Goal: Task Accomplishment & Management: Use online tool/utility

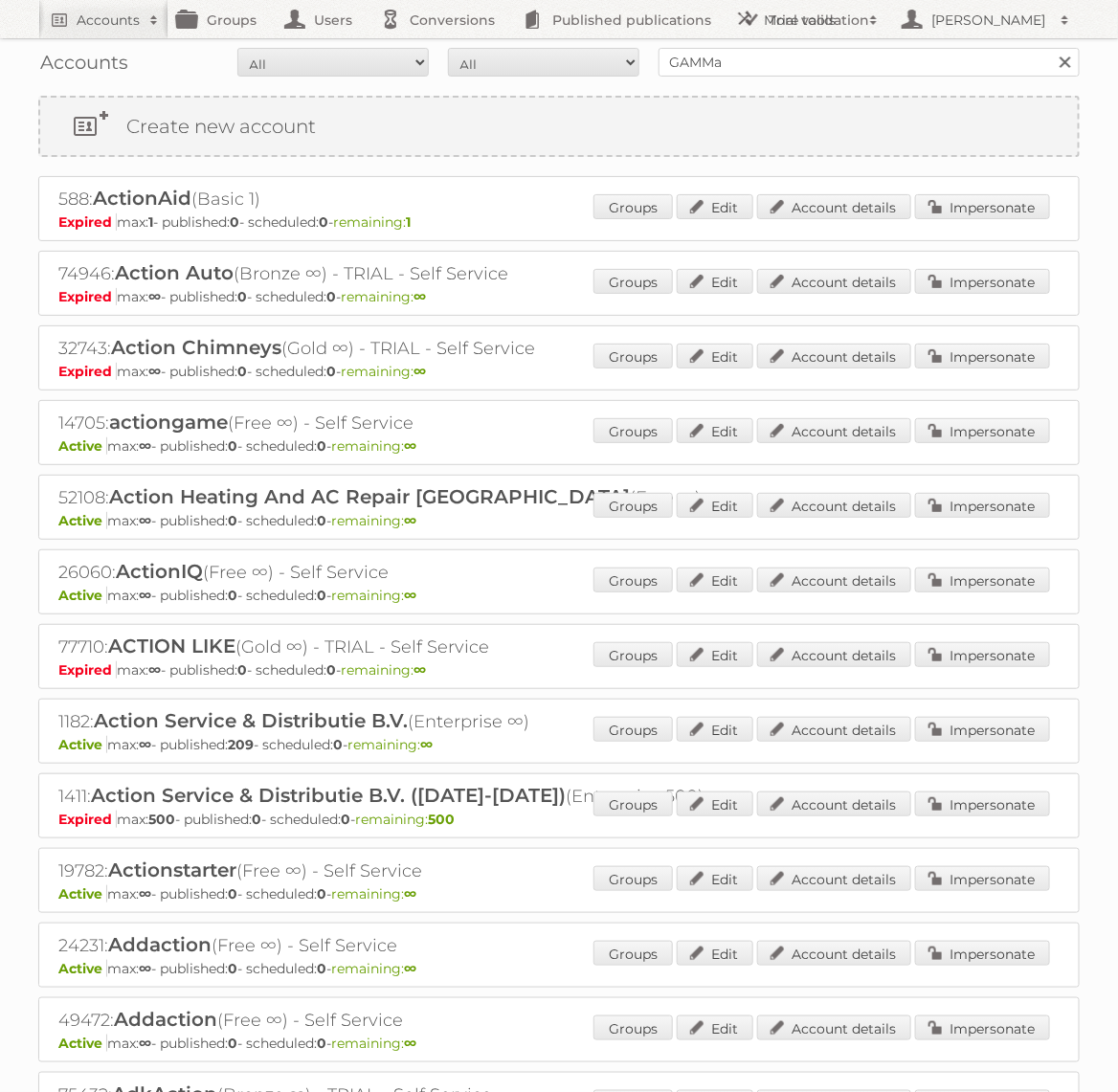
type input "GAMMA"
click at [1049, 48] on input "Search" at bounding box center [1063, 62] width 28 height 28
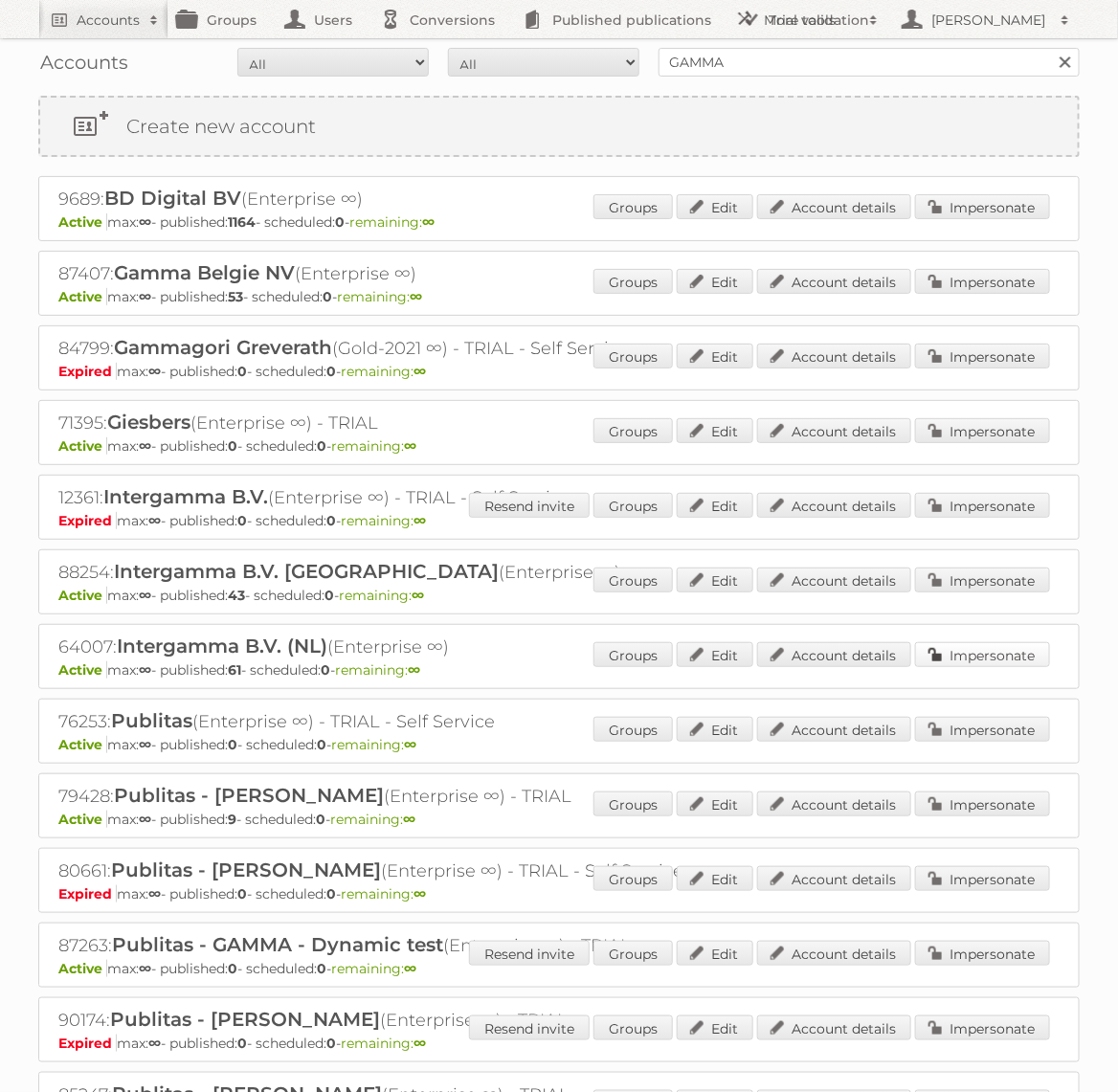
click at [946, 661] on link "Impersonate" at bounding box center [983, 654] width 135 height 25
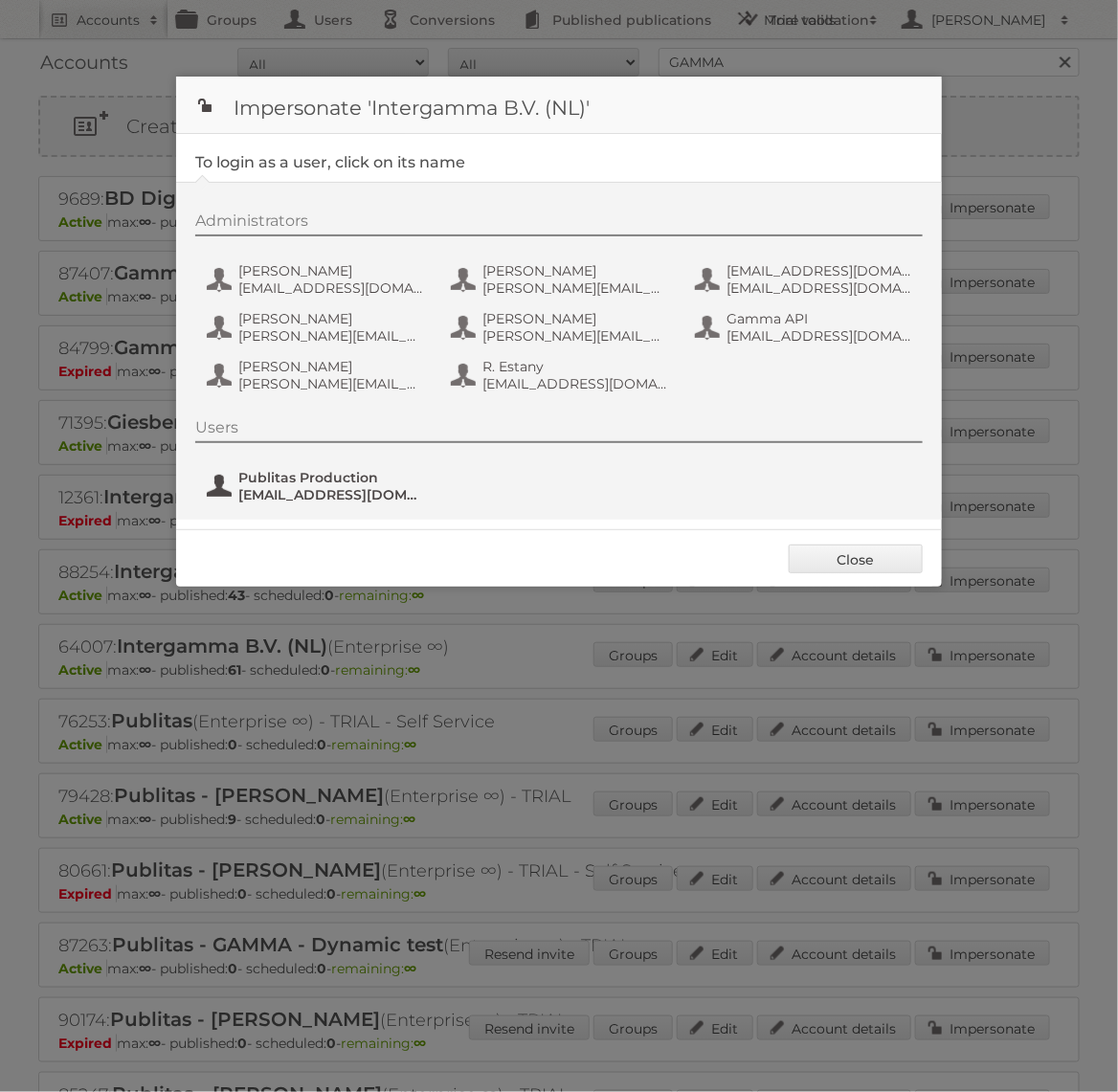
click at [335, 480] on span "Publitas Production" at bounding box center [330, 478] width 185 height 18
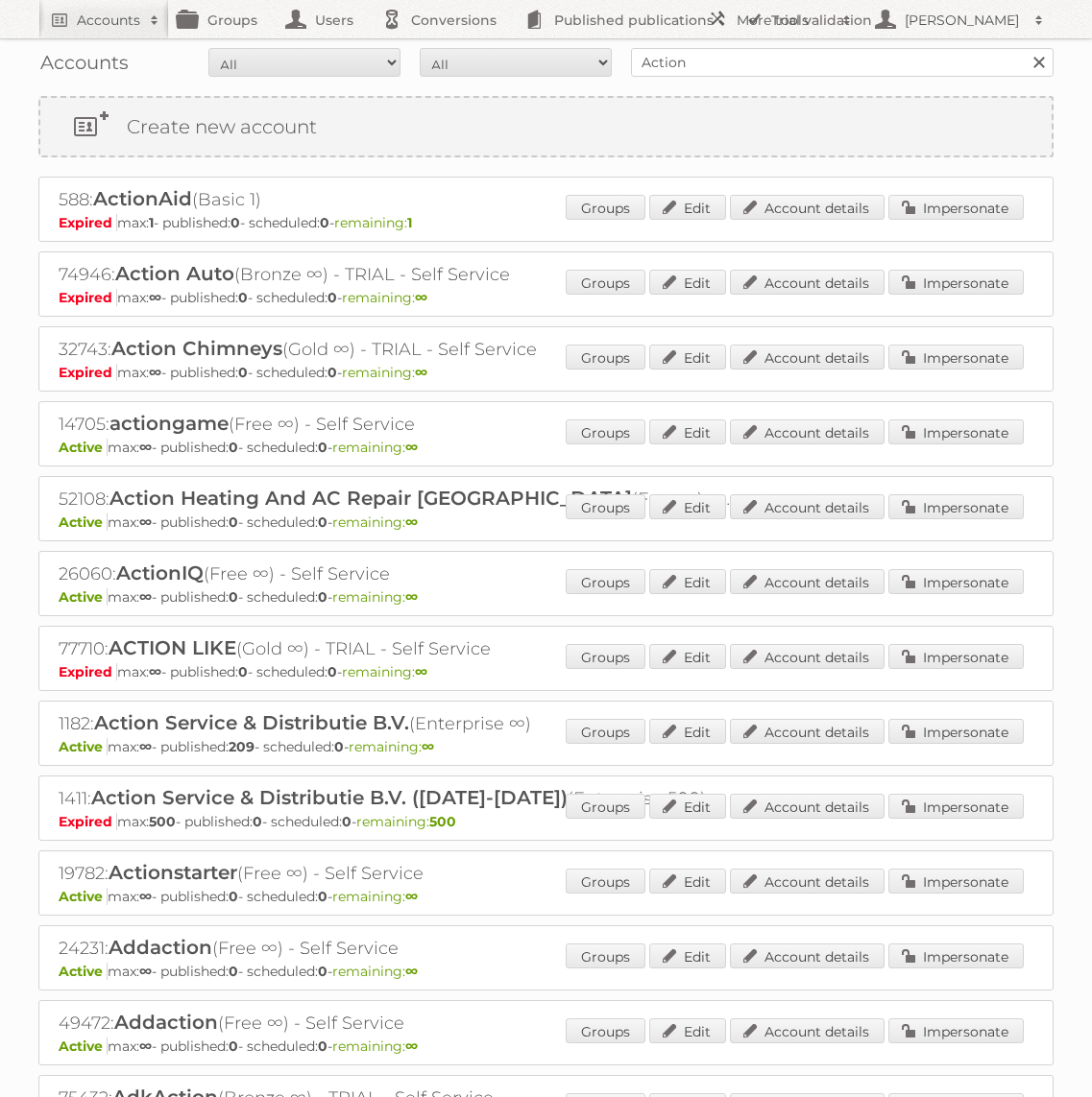
click at [802, 80] on div "Accounts All Active Expired Pending All Paid Trials Self service Action Search" at bounding box center [546, 62] width 1014 height 48
click at [792, 62] on input "Action" at bounding box center [842, 62] width 423 height 29
click at [1023, 48] on input "Search" at bounding box center [1037, 62] width 29 height 29
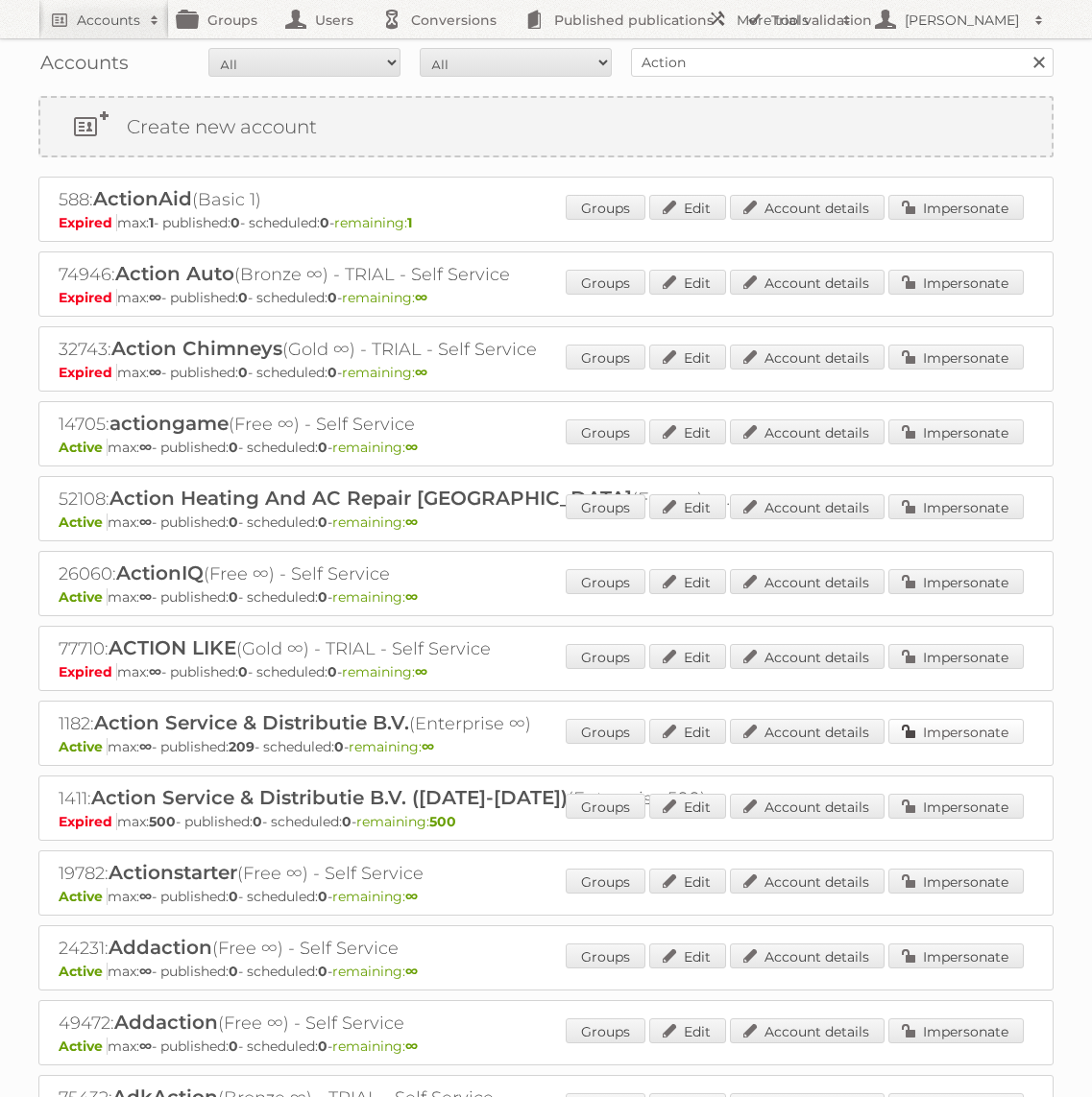
click at [951, 726] on link "Impersonate" at bounding box center [955, 731] width 136 height 25
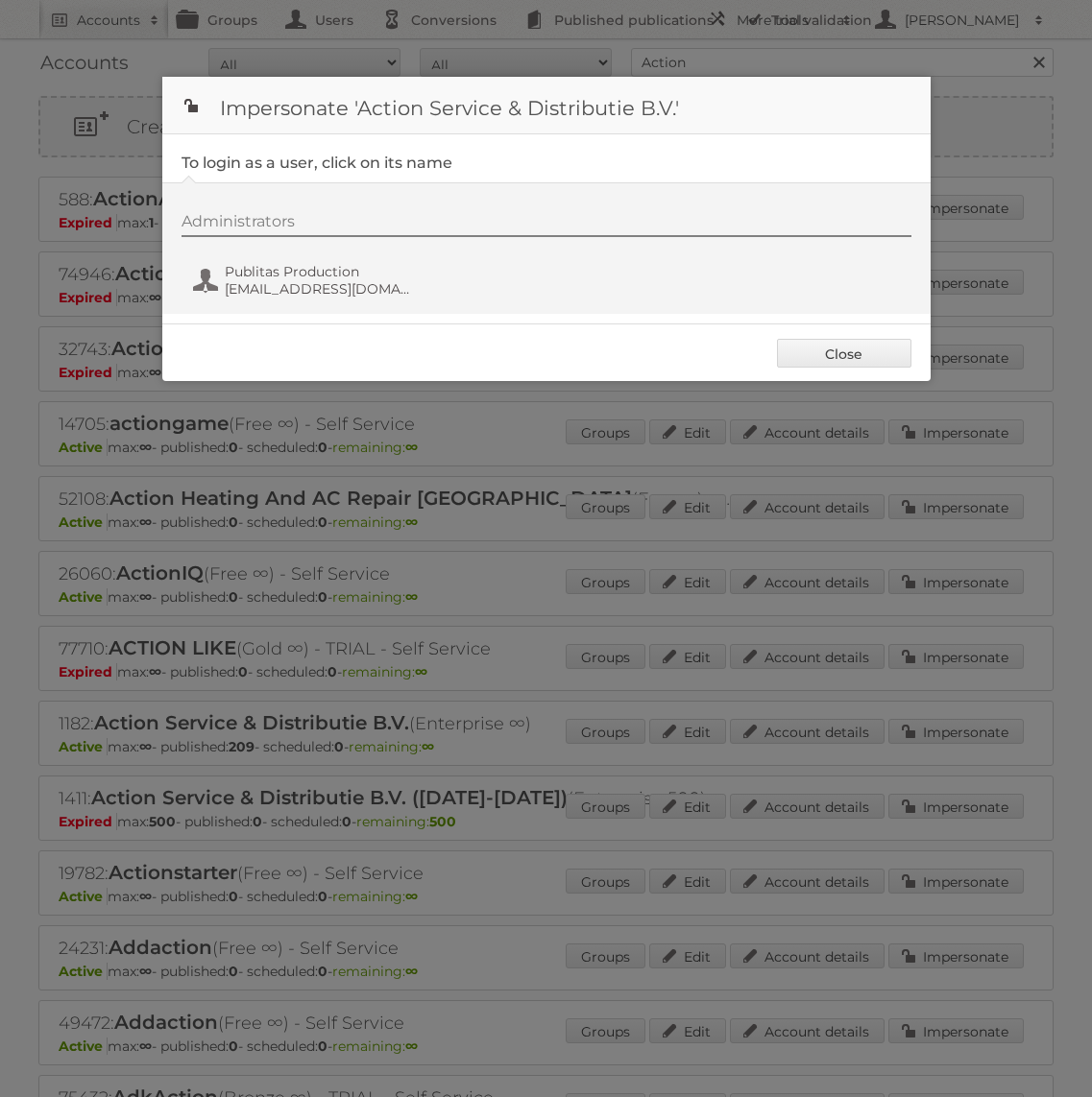
click at [333, 313] on div "Administrators Publitas Production fs+action@publitas.com" at bounding box center [546, 249] width 768 height 132
click at [333, 282] on span "fs+action@publitas.com" at bounding box center [317, 289] width 186 height 18
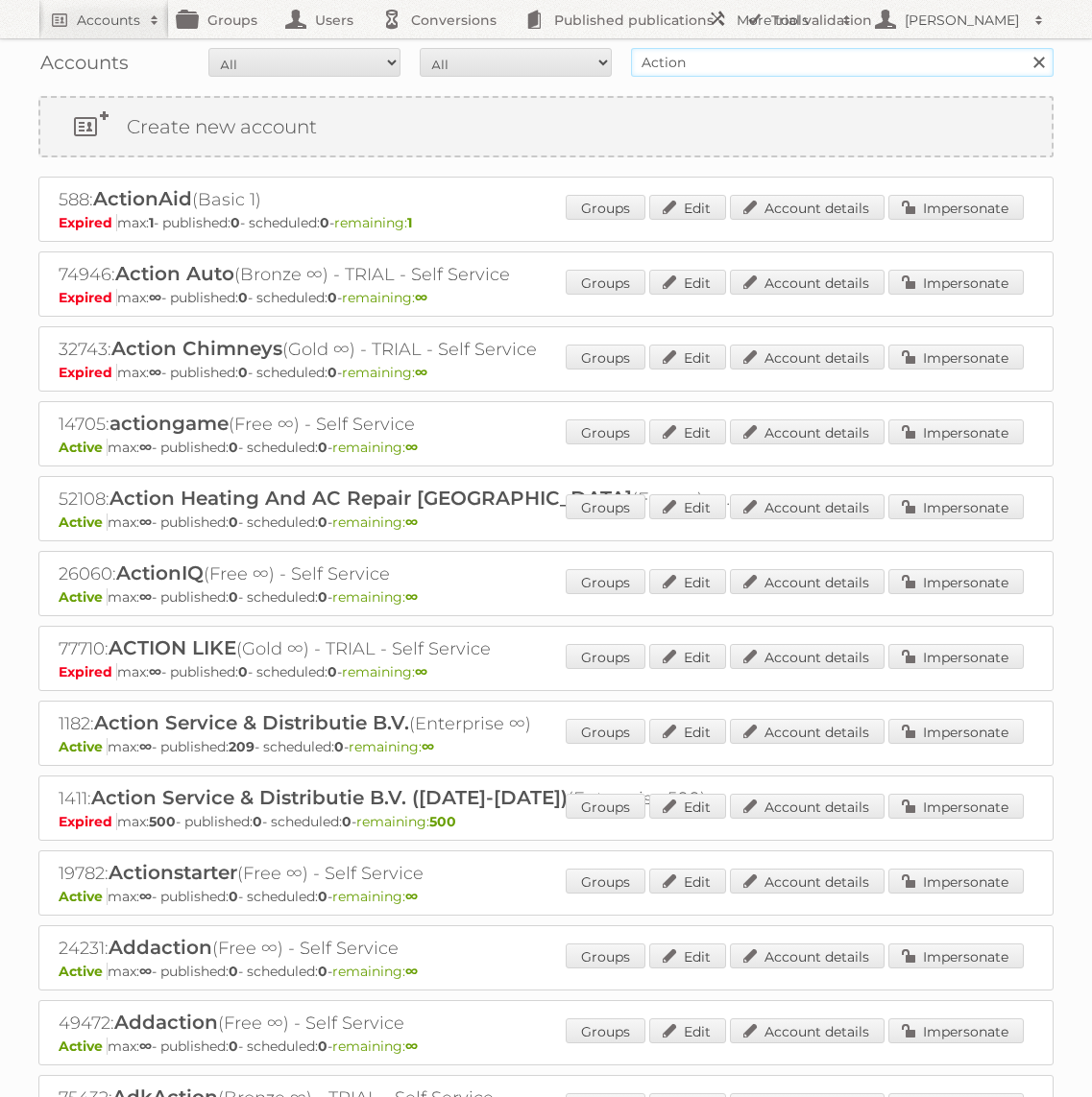
click at [678, 53] on input "Action" at bounding box center [842, 62] width 423 height 29
type input "GAMMA"
click at [1023, 48] on input "Search" at bounding box center [1037, 62] width 29 height 29
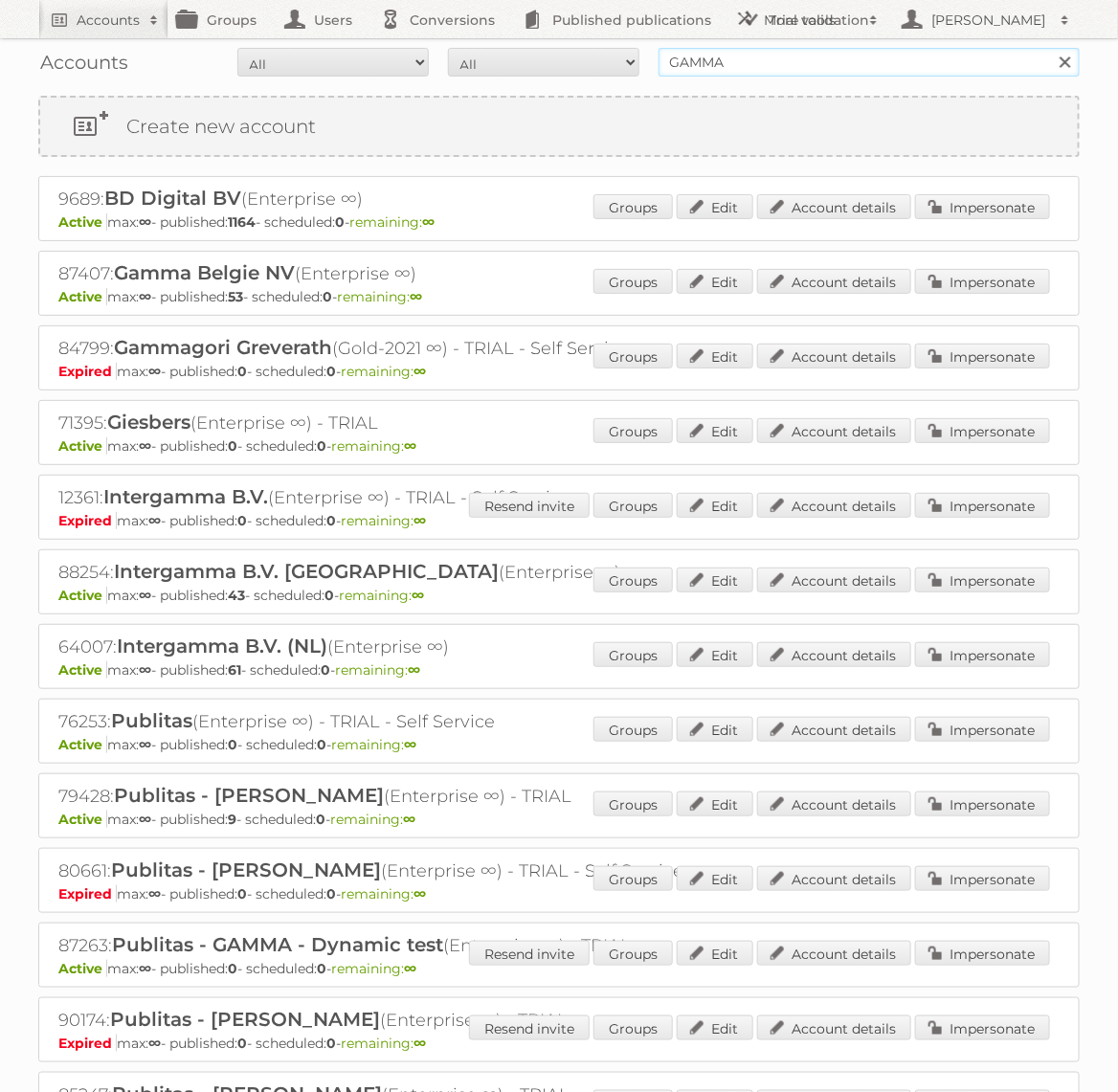
click at [721, 68] on input "GAMMA" at bounding box center [869, 62] width 421 height 28
click at [1049, 48] on input "Search" at bounding box center [1063, 62] width 28 height 28
type input "Action PIA\"
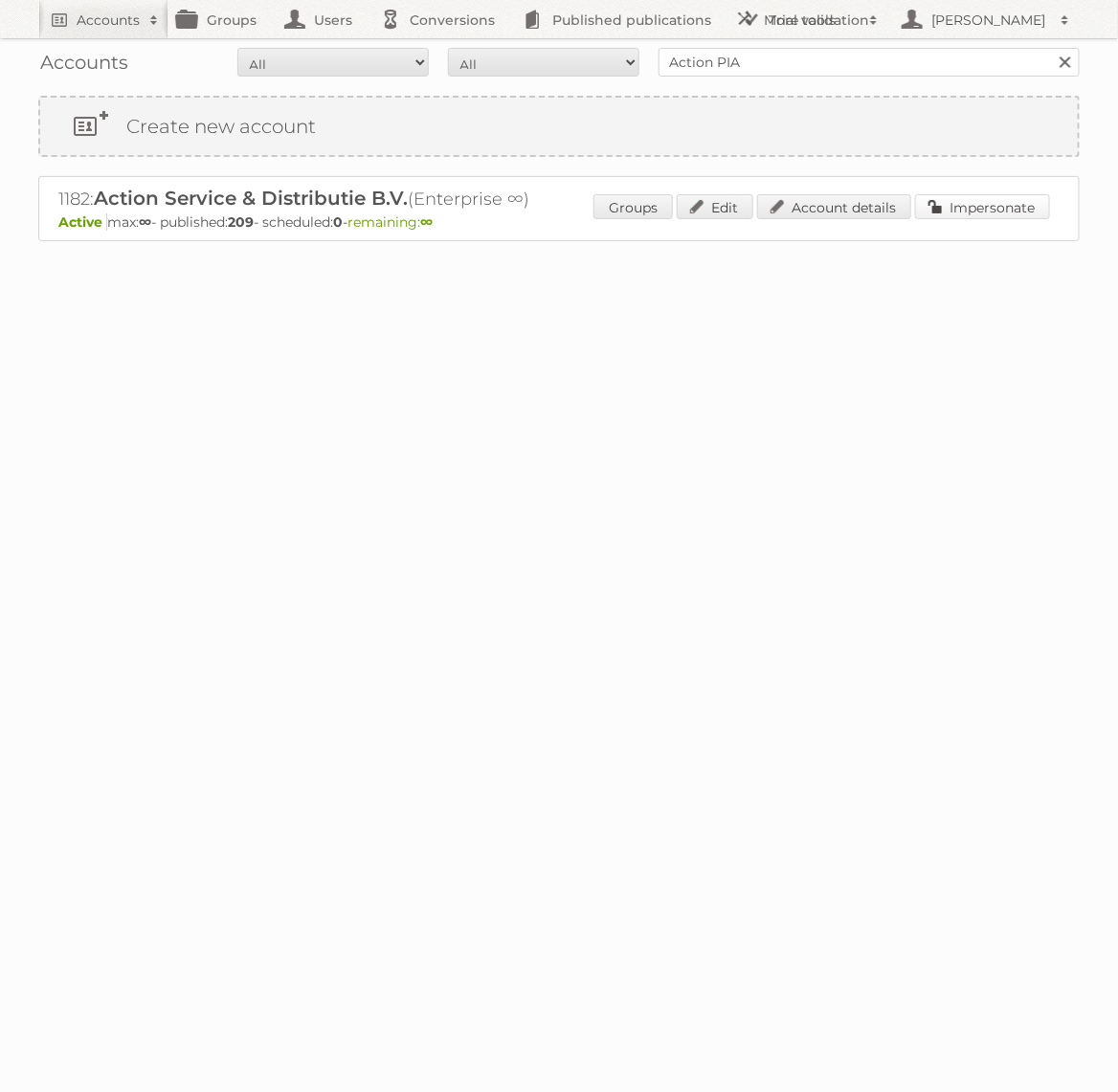
click at [942, 196] on link "Impersonate" at bounding box center [983, 206] width 135 height 25
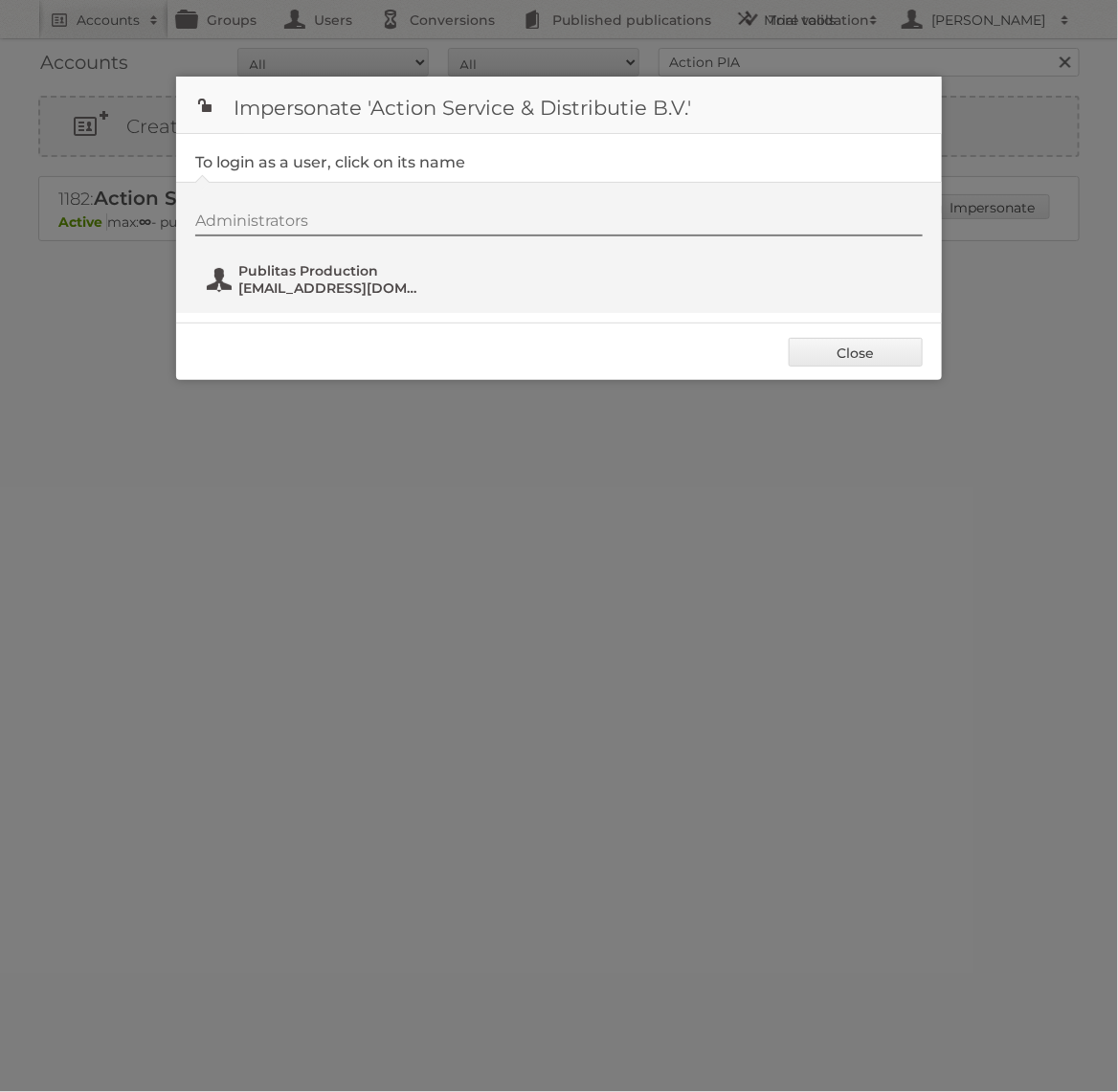
click at [391, 284] on span "[EMAIL_ADDRESS][DOMAIN_NAME]" at bounding box center [330, 288] width 185 height 18
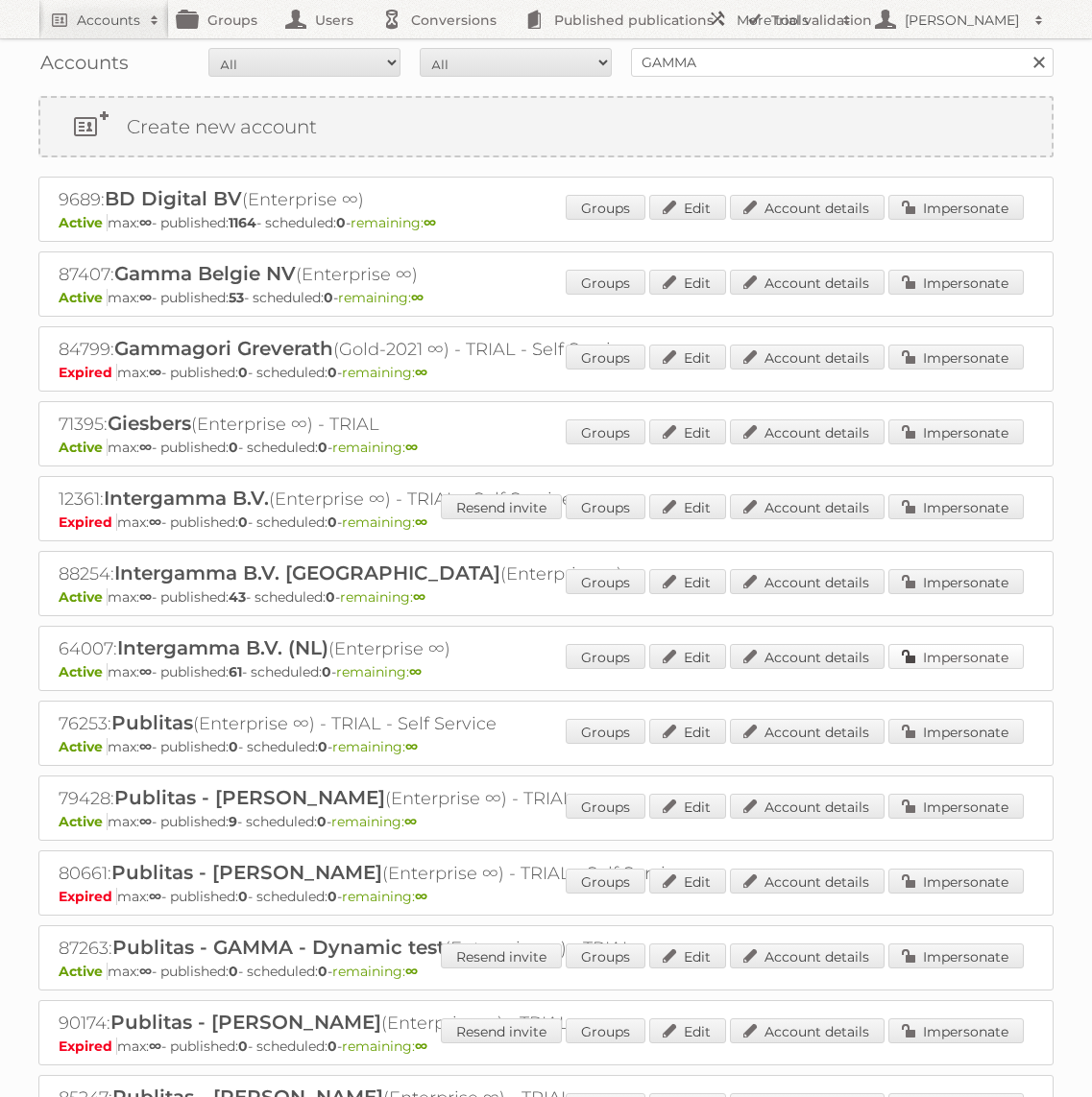
click at [960, 647] on link "Impersonate" at bounding box center [955, 656] width 136 height 25
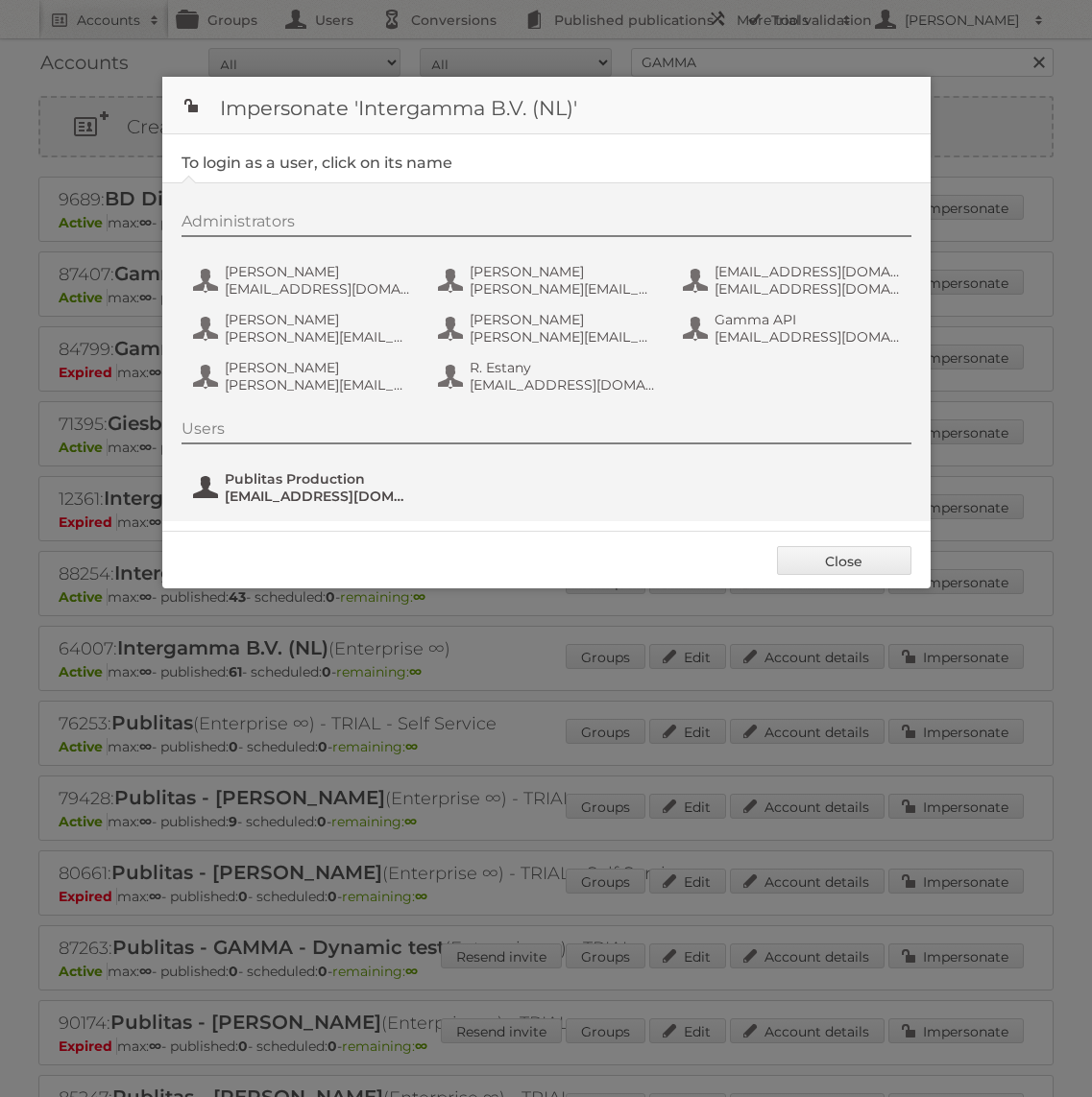
click at [275, 493] on span "[EMAIL_ADDRESS][DOMAIN_NAME]" at bounding box center [317, 496] width 186 height 18
